Goal: Ask a question

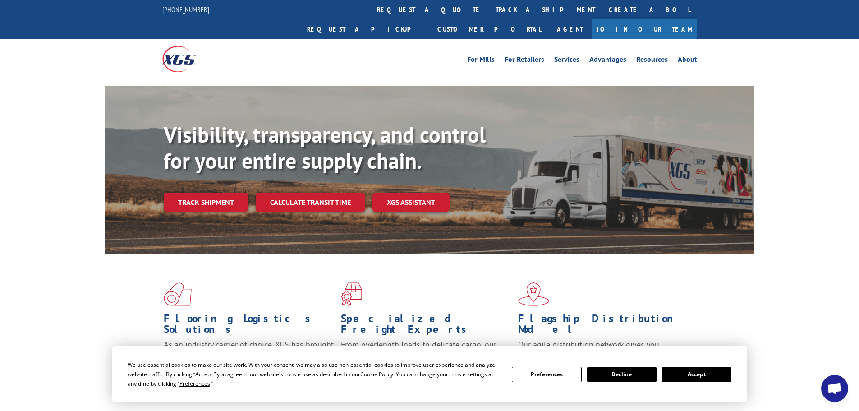
click at [711, 377] on button "Accept" at bounding box center [696, 374] width 69 height 15
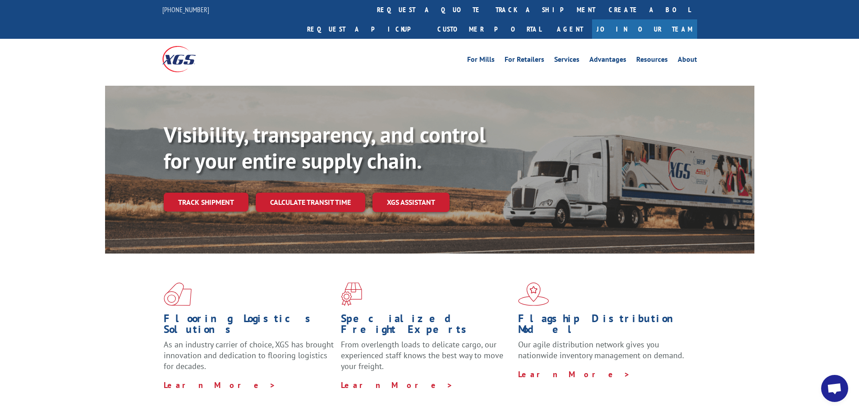
click at [824, 393] on span "Open chat" at bounding box center [834, 388] width 27 height 27
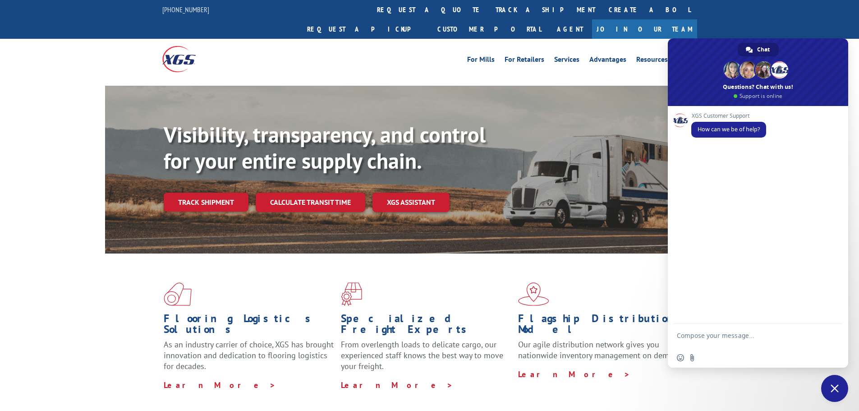
click at [742, 340] on textarea "Compose your message..." at bounding box center [748, 340] width 143 height 16
type textarea "Hi there, I need assistance on a pick up of an incorrect item"
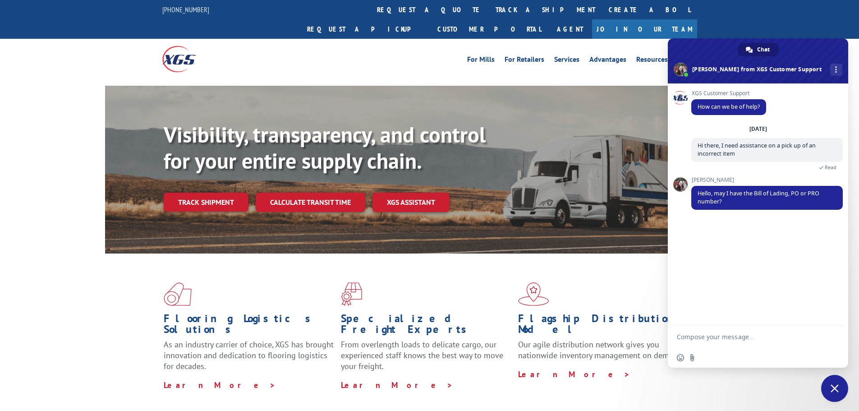
click at [749, 343] on form at bounding box center [748, 337] width 143 height 24
click at [749, 337] on textarea "Compose your message..." at bounding box center [748, 337] width 143 height 8
type textarea "s"
type textarea "i"
type textarea "I"
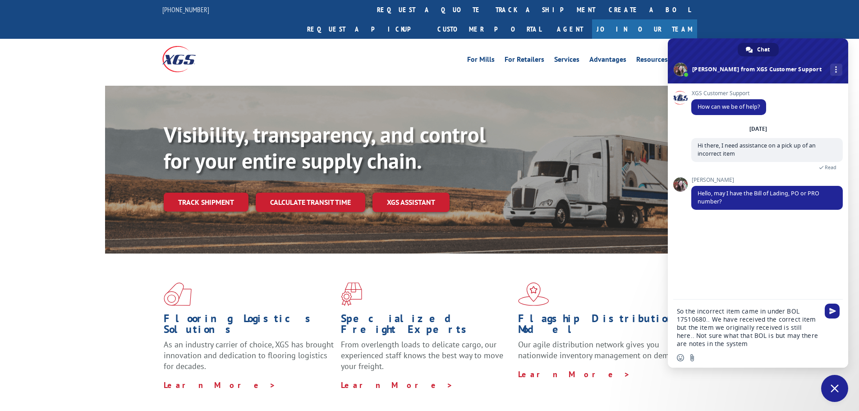
type textarea "So the incorrect item came in under BOL 17510680.. We have received the correct…"
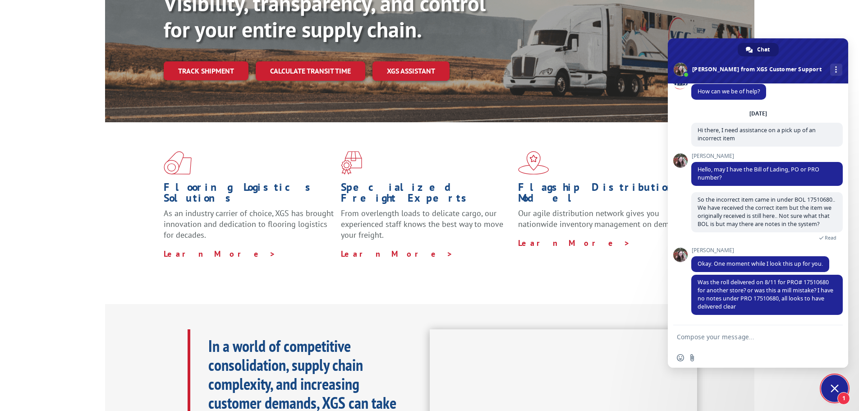
scroll to position [135, 0]
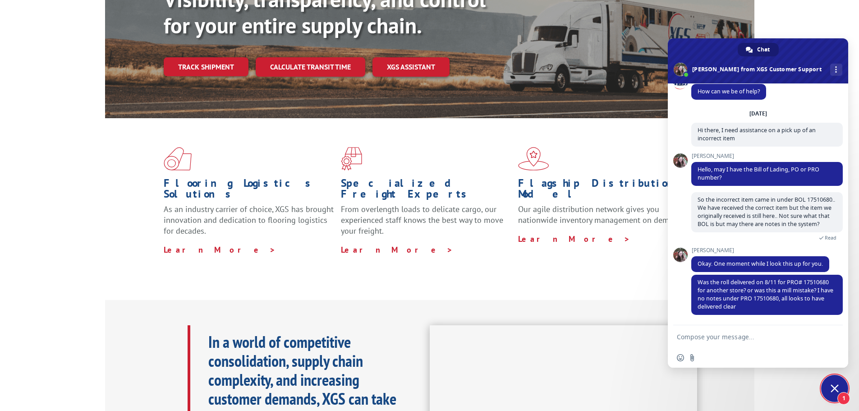
click at [715, 339] on textarea "Compose your message..." at bounding box center [748, 337] width 143 height 8
click at [716, 338] on textarea "Compose your message..." at bounding box center [748, 337] width 143 height 8
type textarea "y"
type textarea "i"
type textarea "I"
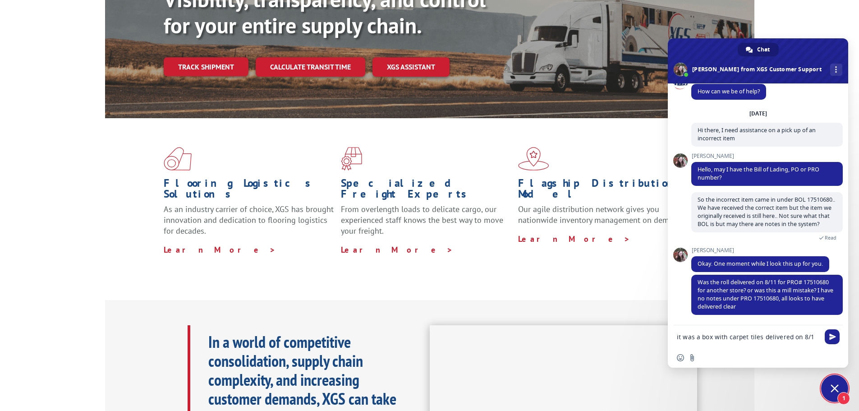
type textarea "it was a box with carpet tiles delivered on 8/11"
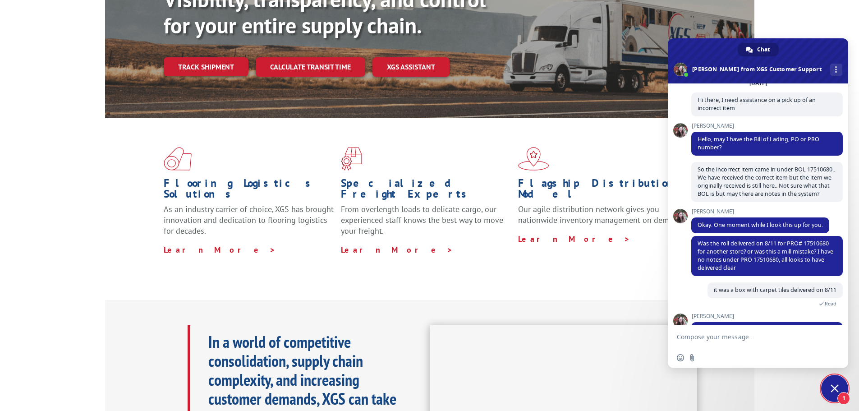
scroll to position [85, 0]
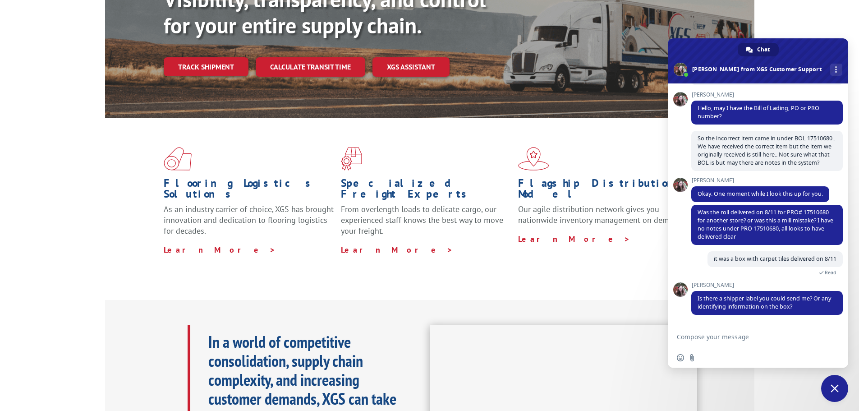
click at [738, 336] on textarea "Compose your message..." at bounding box center [748, 337] width 143 height 8
type textarea "U"
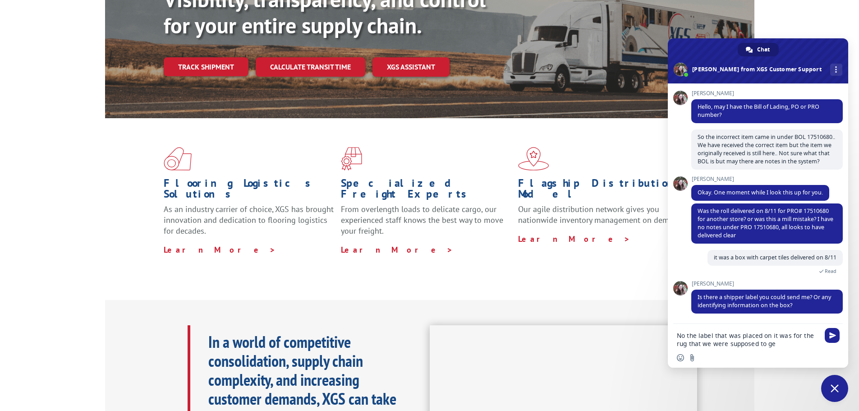
type textarea "No the label that was placed on it was for the rug that we were supposed to get"
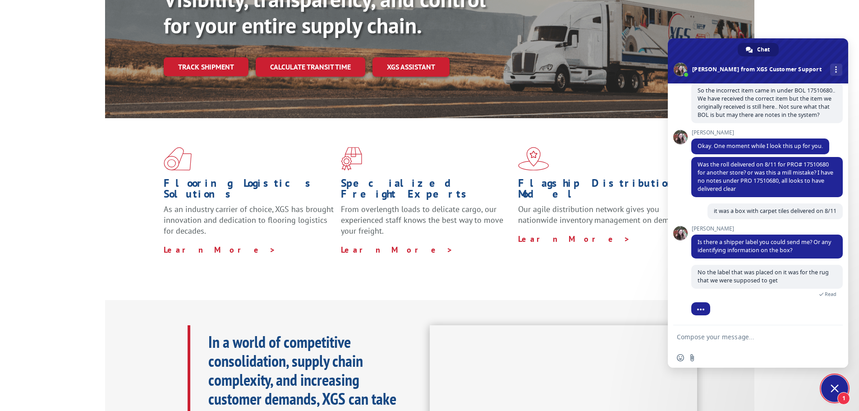
scroll to position [179, 0]
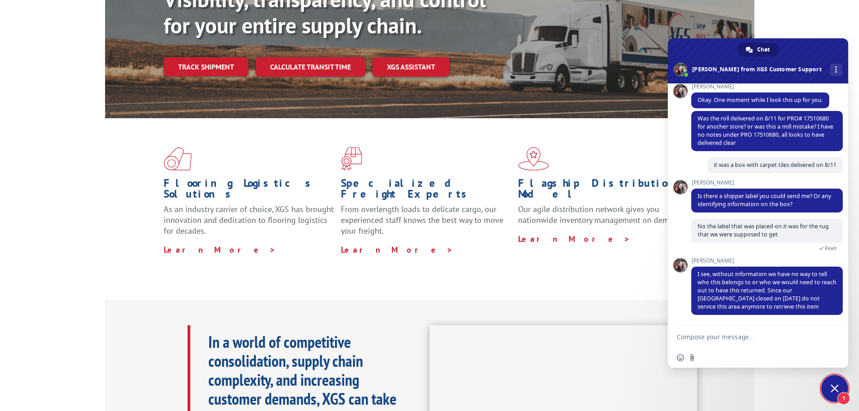
click at [769, 332] on form at bounding box center [748, 337] width 143 height 24
click at [766, 337] on textarea "Compose your message..." at bounding box center [748, 337] width 143 height 8
type textarea "W"
type textarea "Oh you no longer come to [GEOGRAPHIC_DATA]?"
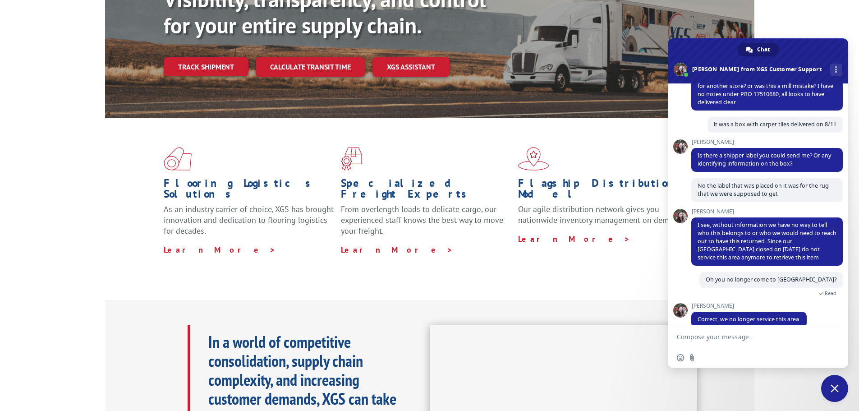
scroll to position [232, 0]
